Goal: Information Seeking & Learning: Check status

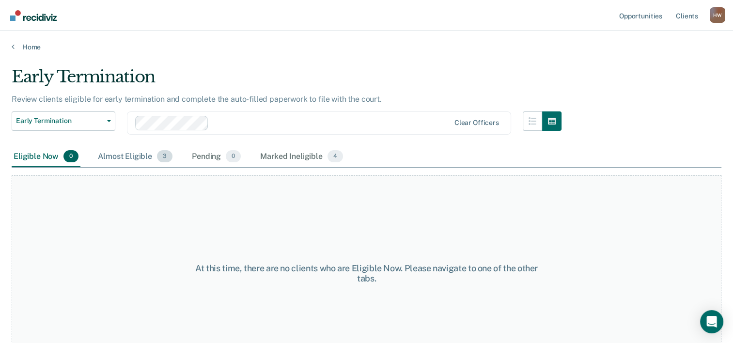
click at [123, 155] on div "Almost Eligible 3" at bounding box center [135, 156] width 78 height 21
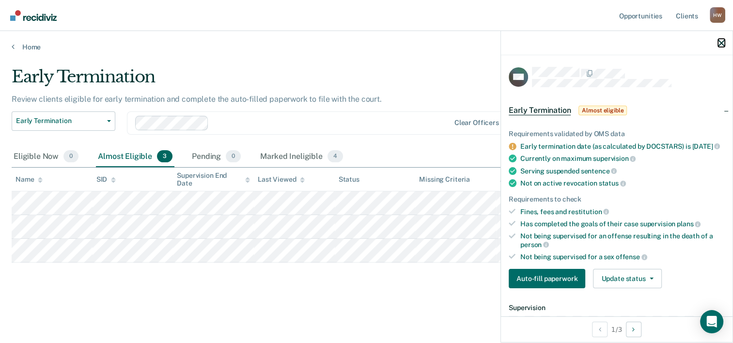
click at [719, 46] on icon "button" at bounding box center [721, 43] width 7 height 7
